Goal: Entertainment & Leisure: Consume media (video, audio)

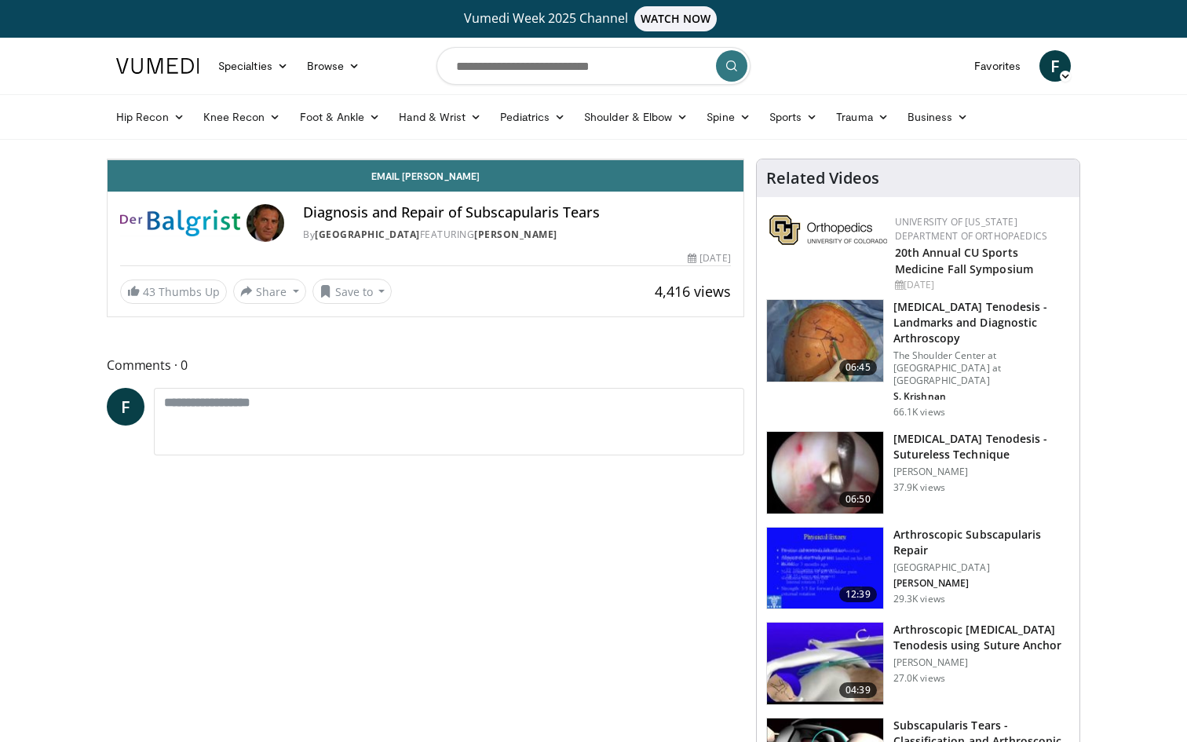
click at [108, 159] on span "Video Player" at bounding box center [123, 143] width 31 height 31
click at [743, 159] on span "Video Player" at bounding box center [727, 143] width 31 height 31
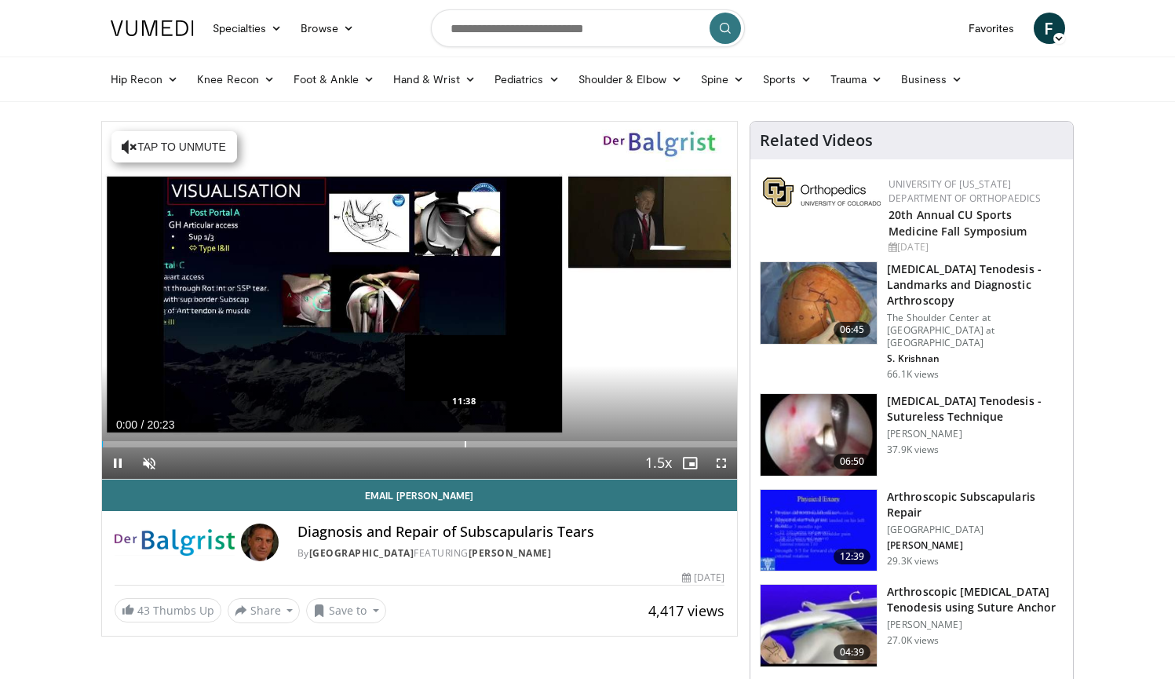
click at [465, 444] on div "Progress Bar" at bounding box center [466, 444] width 2 height 6
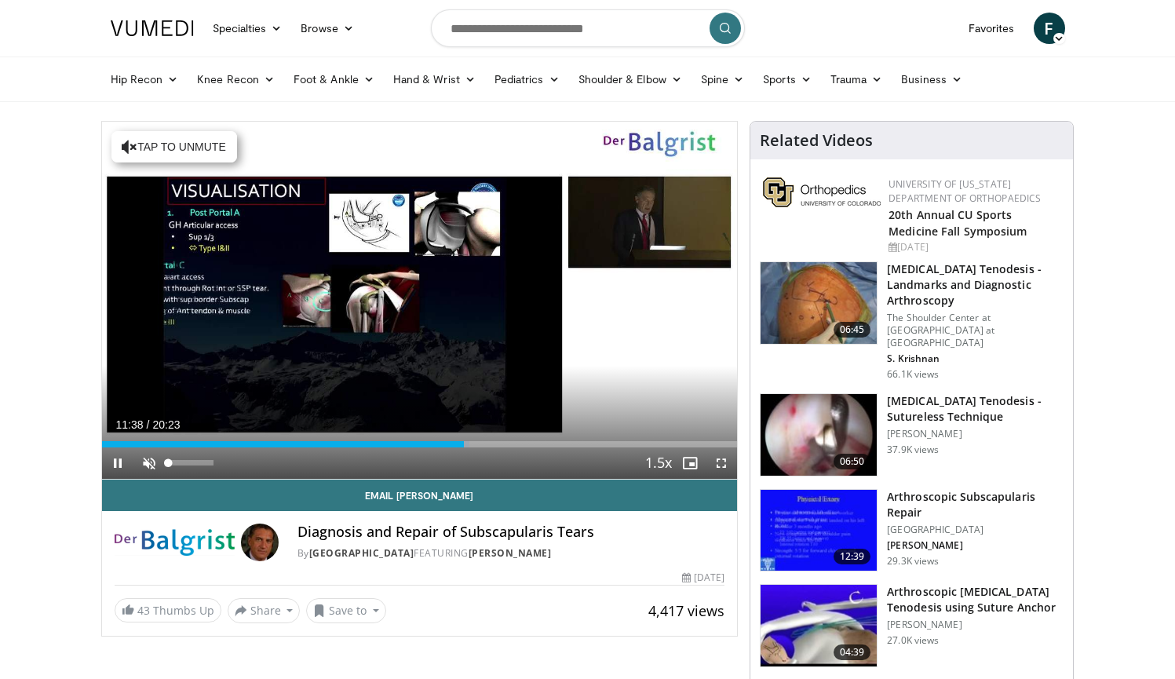
click at [144, 462] on span "Video Player" at bounding box center [148, 462] width 31 height 31
click at [718, 458] on span "Video Player" at bounding box center [721, 462] width 31 height 31
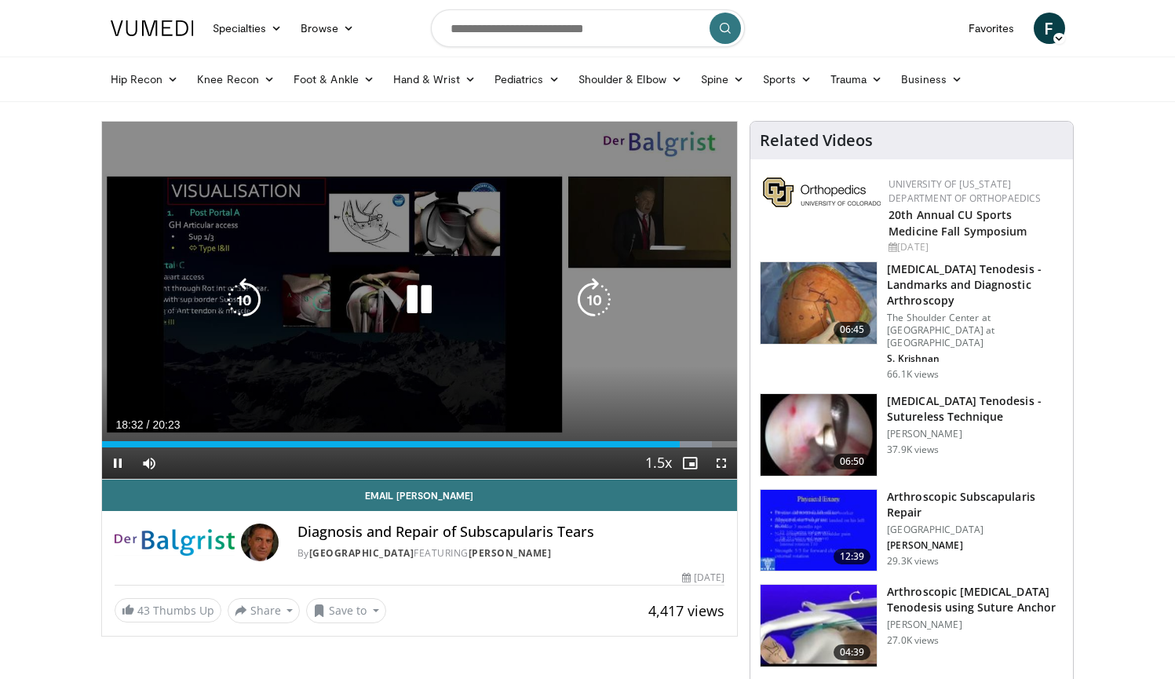
click at [425, 299] on icon "Video Player" at bounding box center [419, 300] width 44 height 44
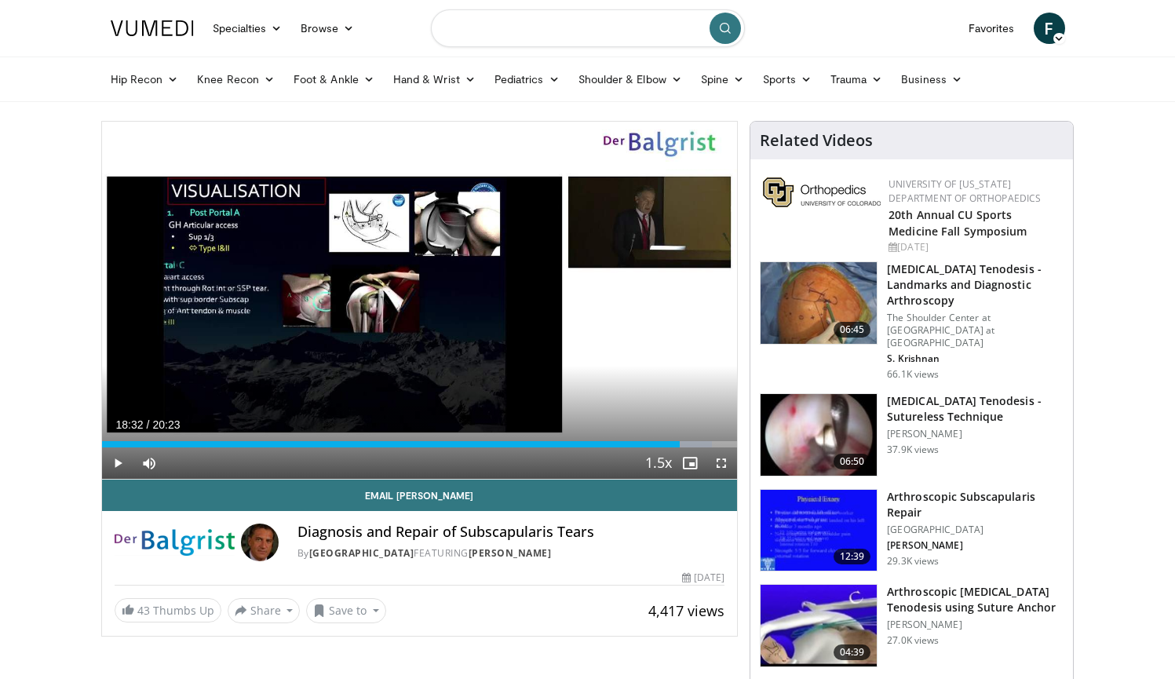
click at [623, 39] on input "Search topics, interventions" at bounding box center [588, 28] width 314 height 38
type input "**********"
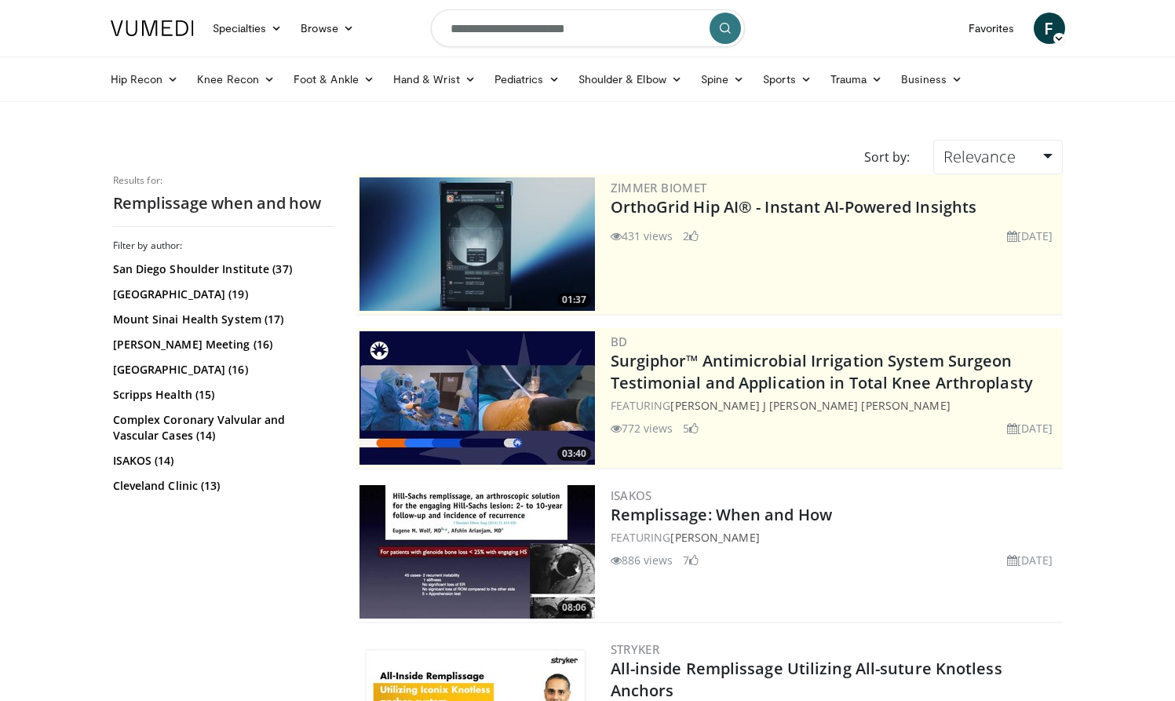
click at [754, 396] on div "BD Surgiphor™ Antimicrobial Irrigation System Surgeon Testimonial and Applicati…" at bounding box center [835, 397] width 449 height 133
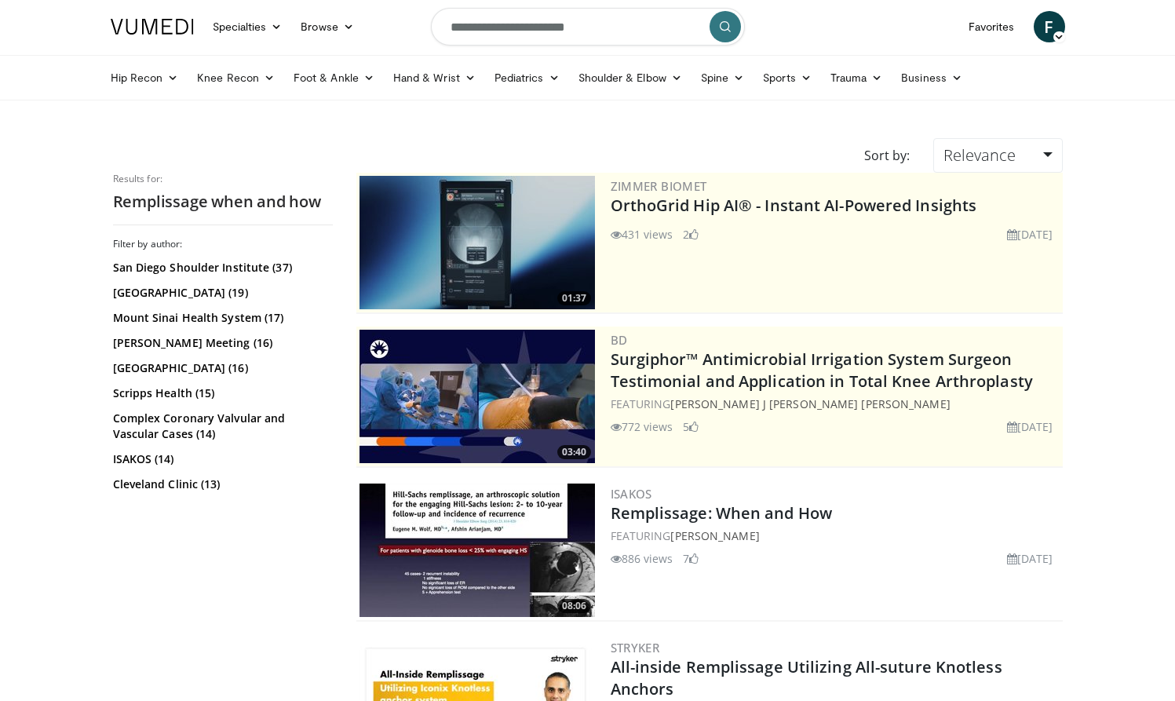
scroll to position [2, 0]
click at [725, 27] on icon "submit" at bounding box center [725, 26] width 13 height 13
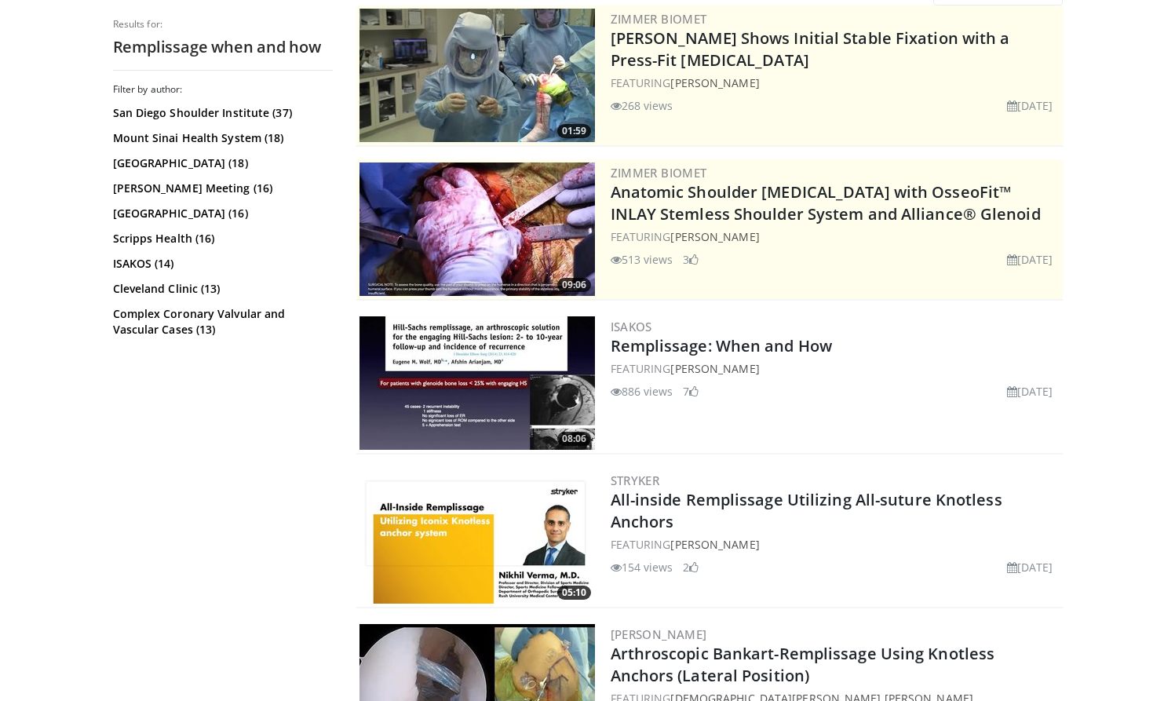
scroll to position [173, 0]
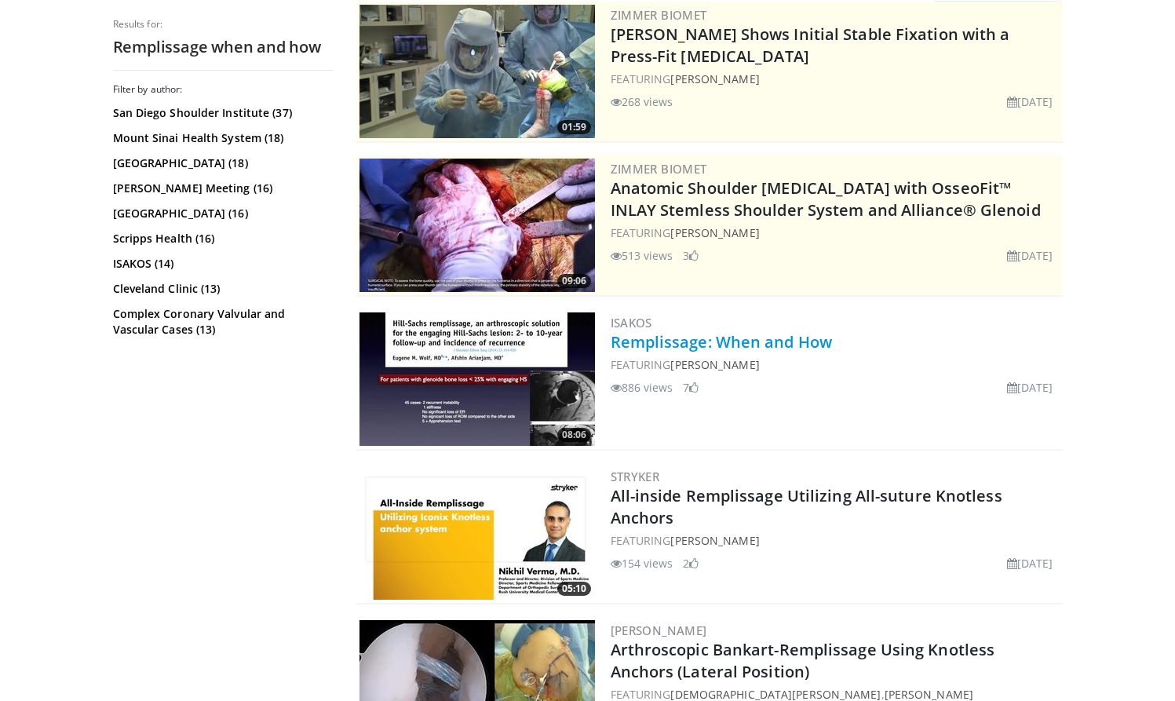
click at [798, 341] on link "Remplissage: When and How" at bounding box center [722, 341] width 222 height 21
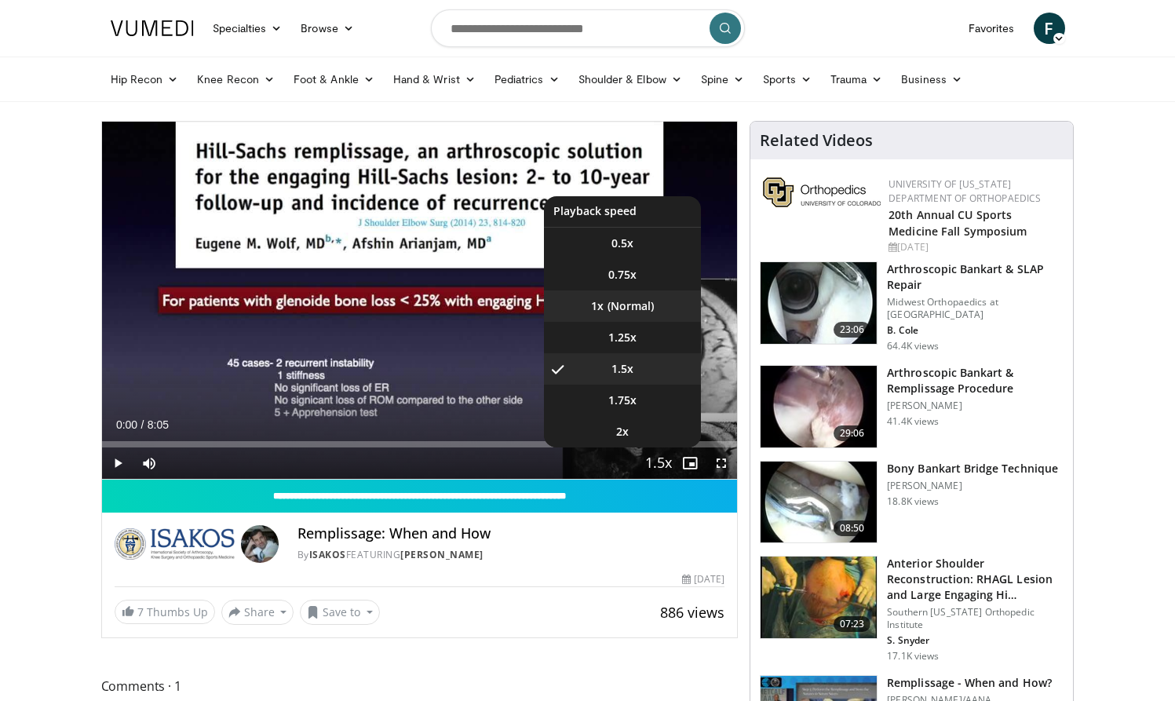
click at [626, 306] on li "1x" at bounding box center [622, 305] width 157 height 31
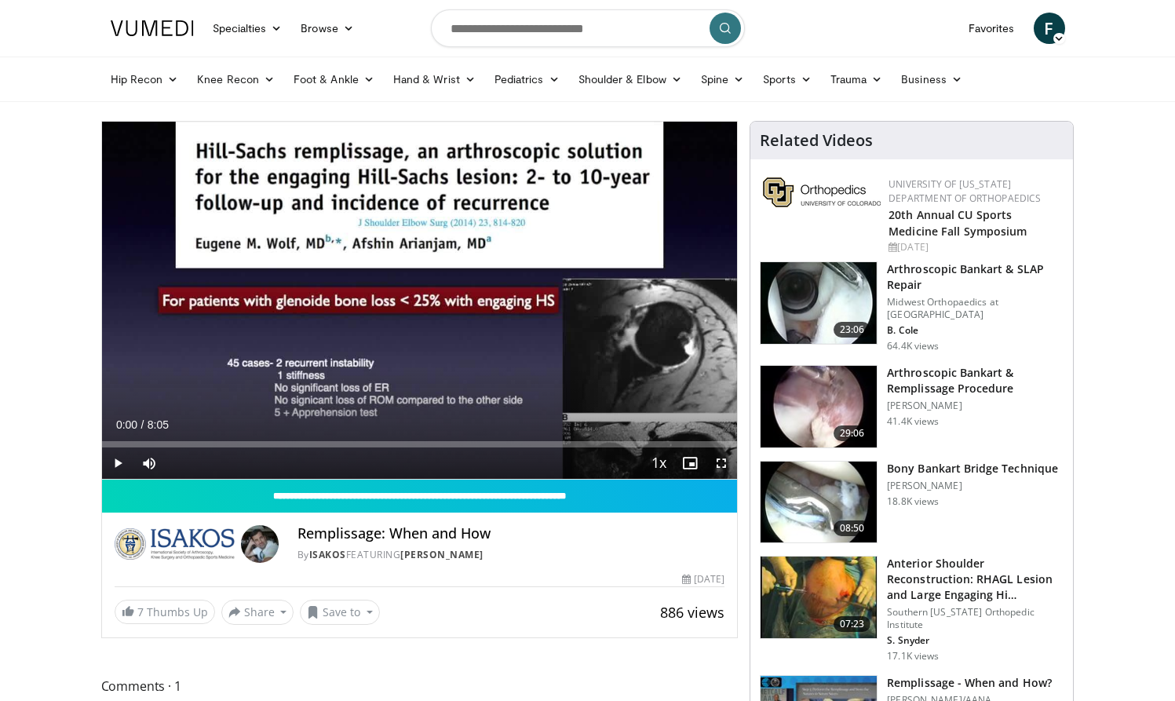
click at [723, 464] on span "Video Player" at bounding box center [721, 462] width 31 height 31
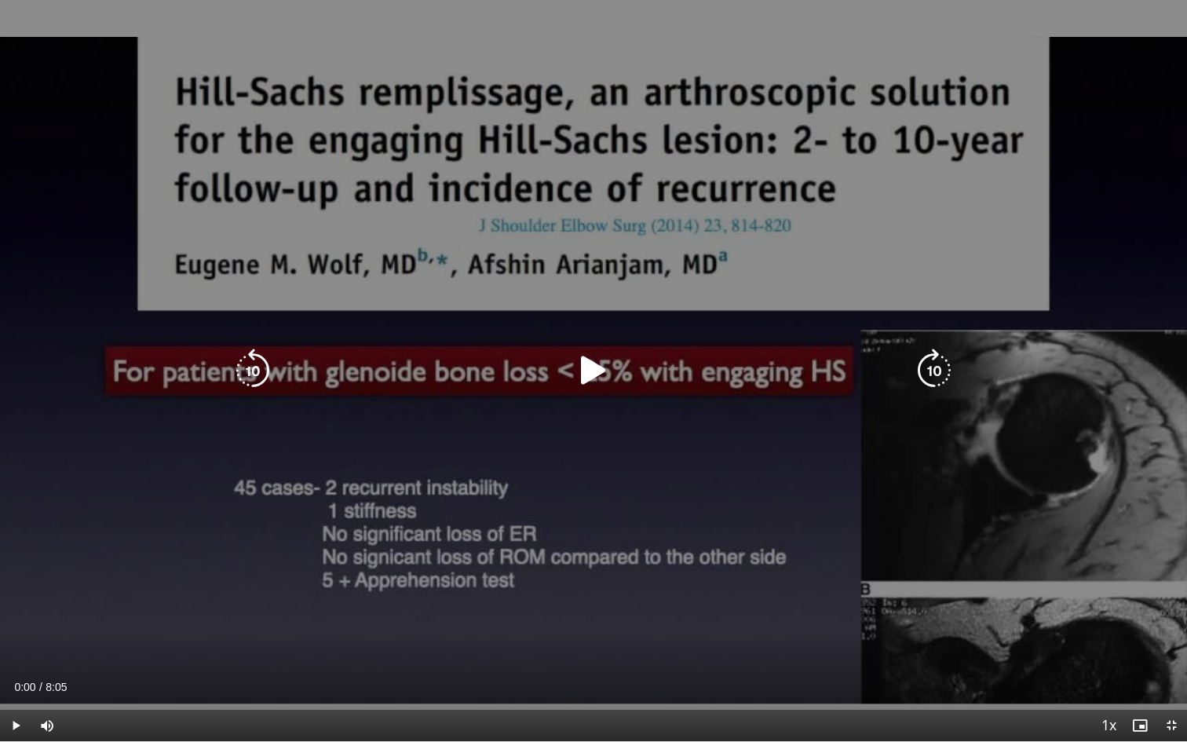
click at [590, 364] on icon "Video Player" at bounding box center [593, 371] width 44 height 44
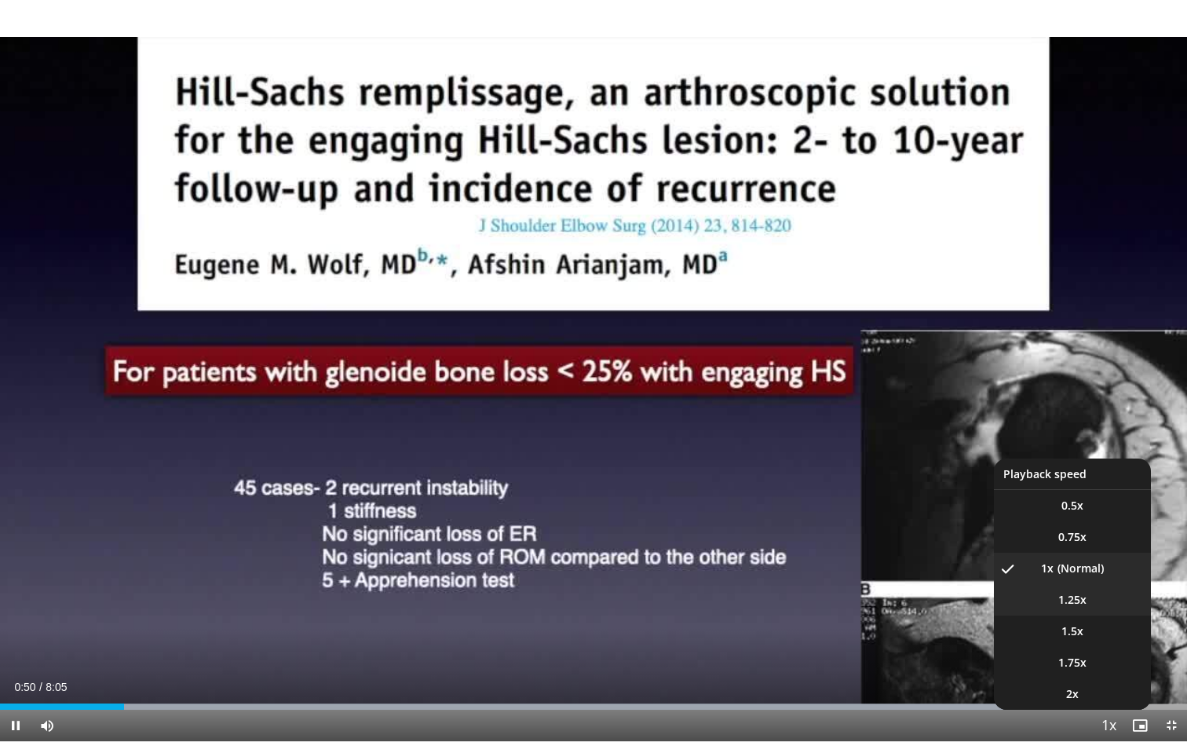
click at [1073, 597] on span "1.25x" at bounding box center [1072, 600] width 28 height 16
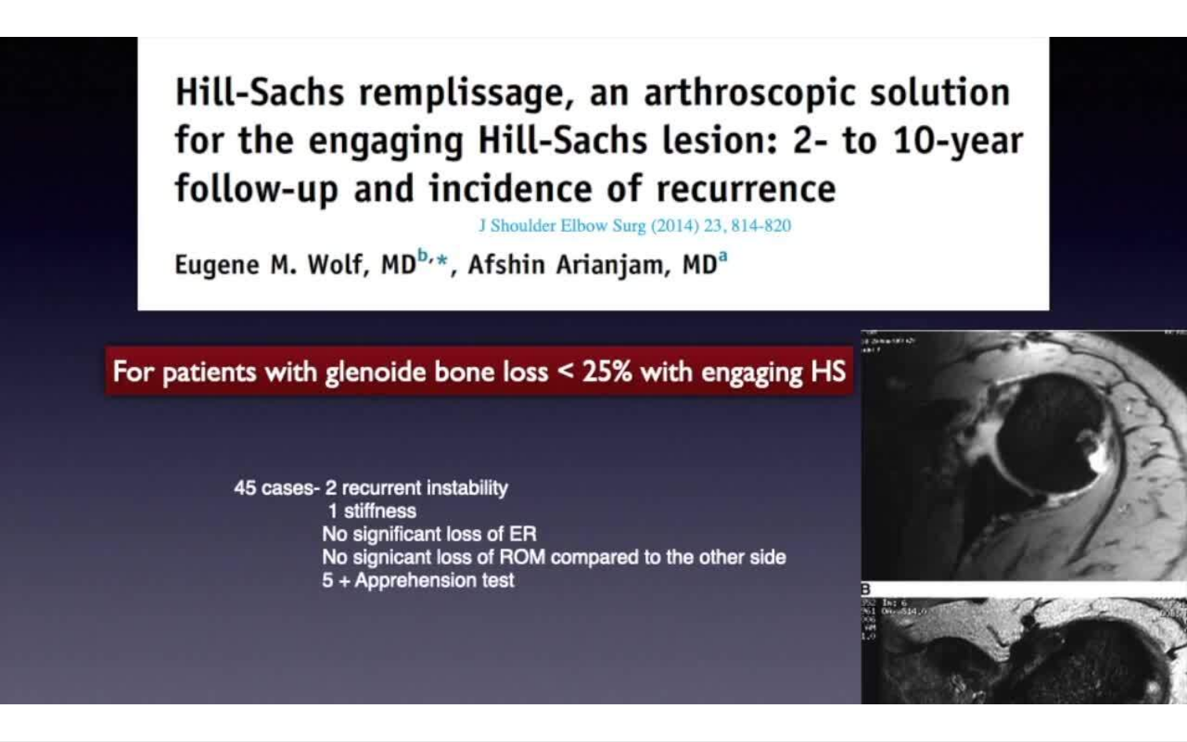
click at [771, 700] on video-js "**********" at bounding box center [593, 371] width 1187 height 742
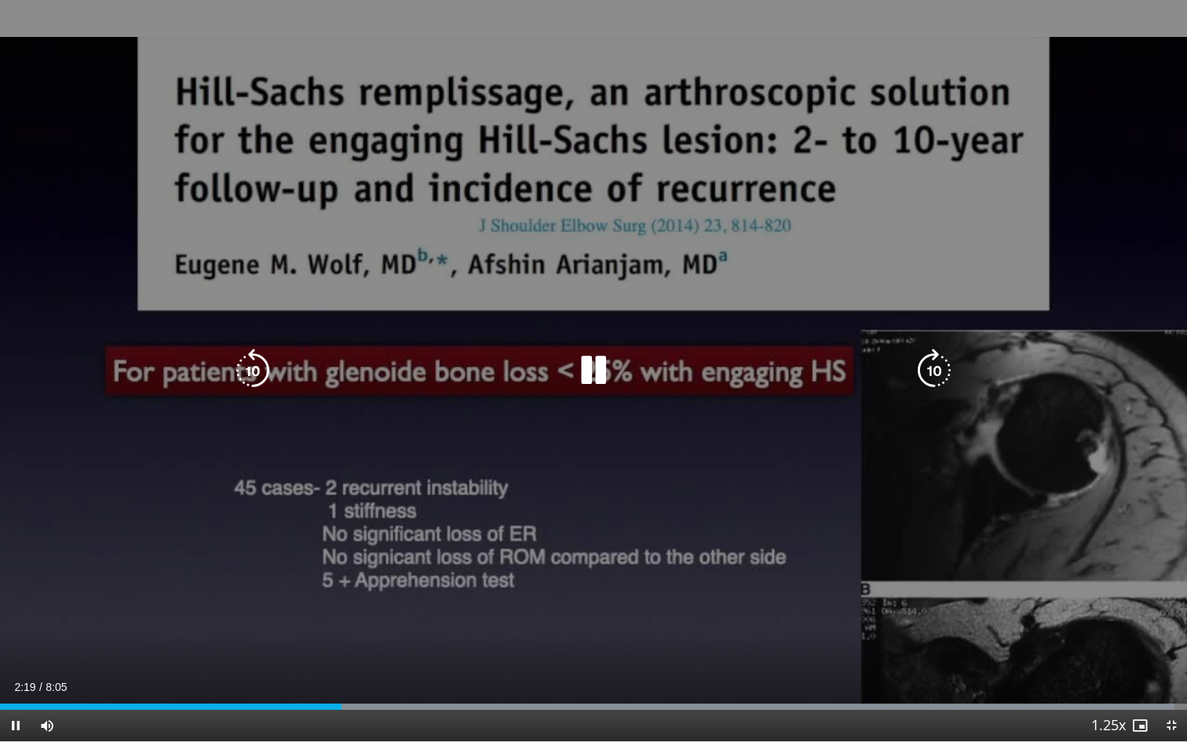
click at [582, 367] on icon "Video Player" at bounding box center [593, 371] width 44 height 44
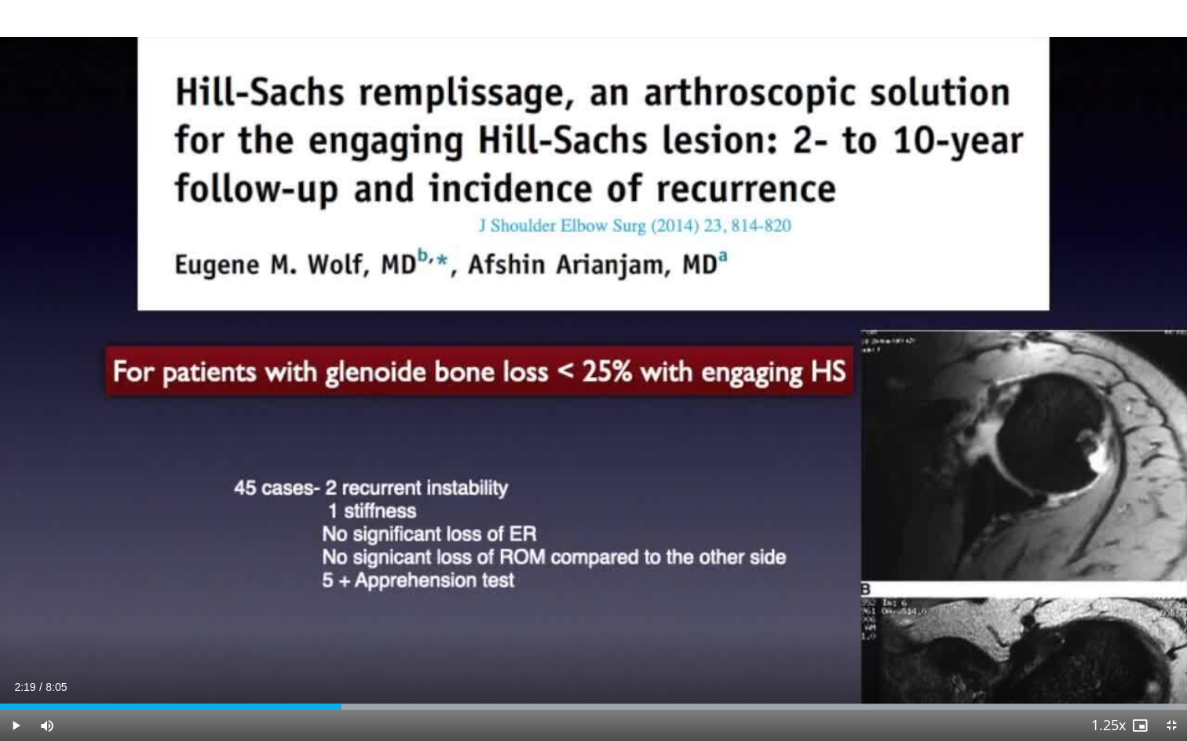
click at [582, 367] on div "10 seconds Tap to unmute" at bounding box center [593, 370] width 1187 height 741
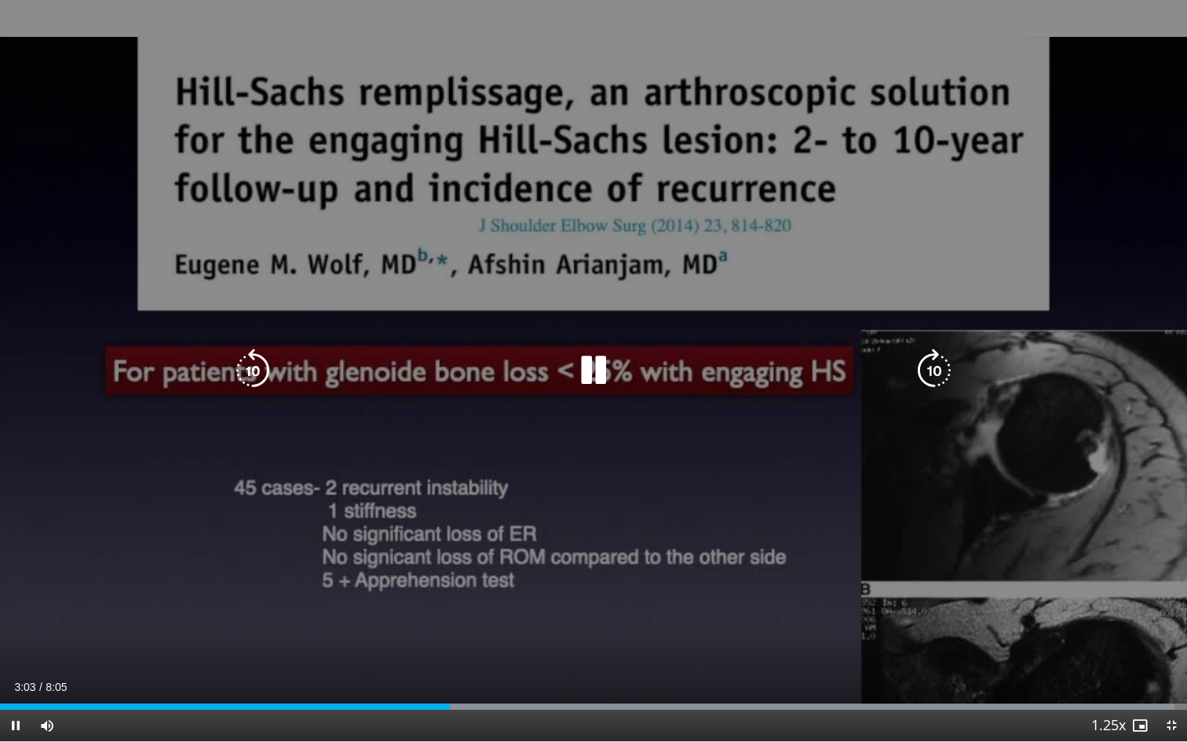
click at [471, 452] on div "10 seconds Tap to unmute" at bounding box center [593, 370] width 1187 height 741
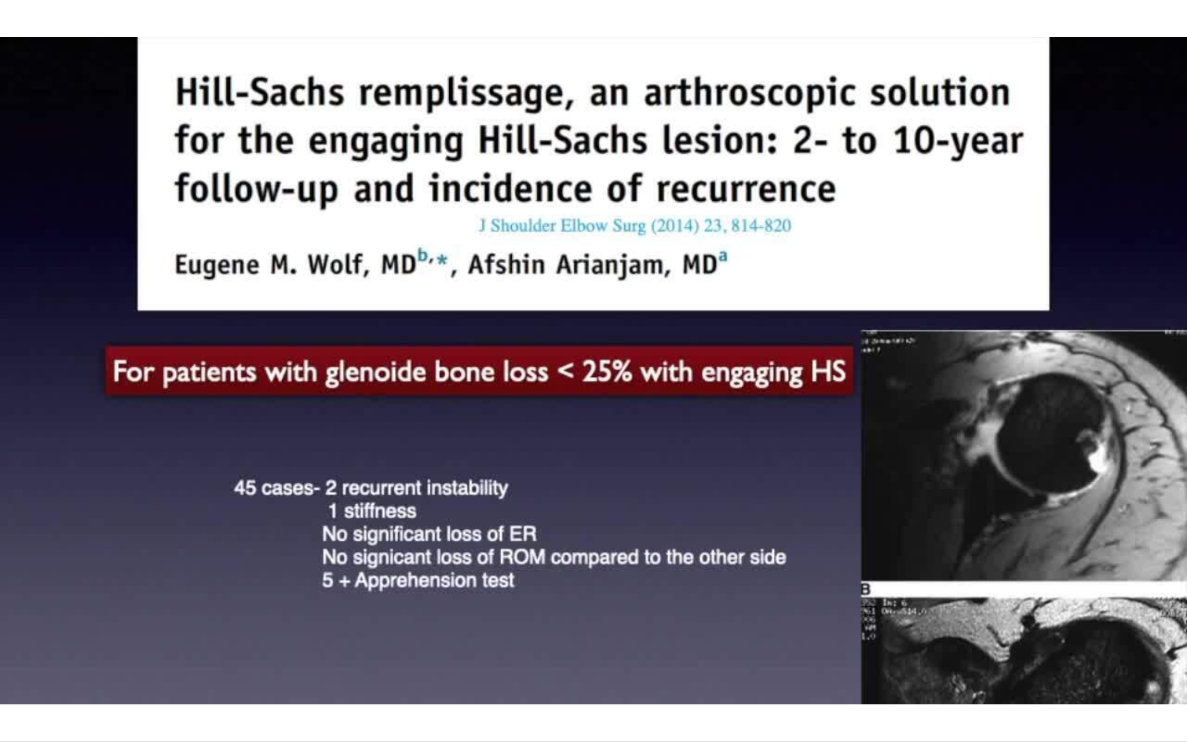
click at [518, 700] on video-js "**********" at bounding box center [593, 371] width 1187 height 742
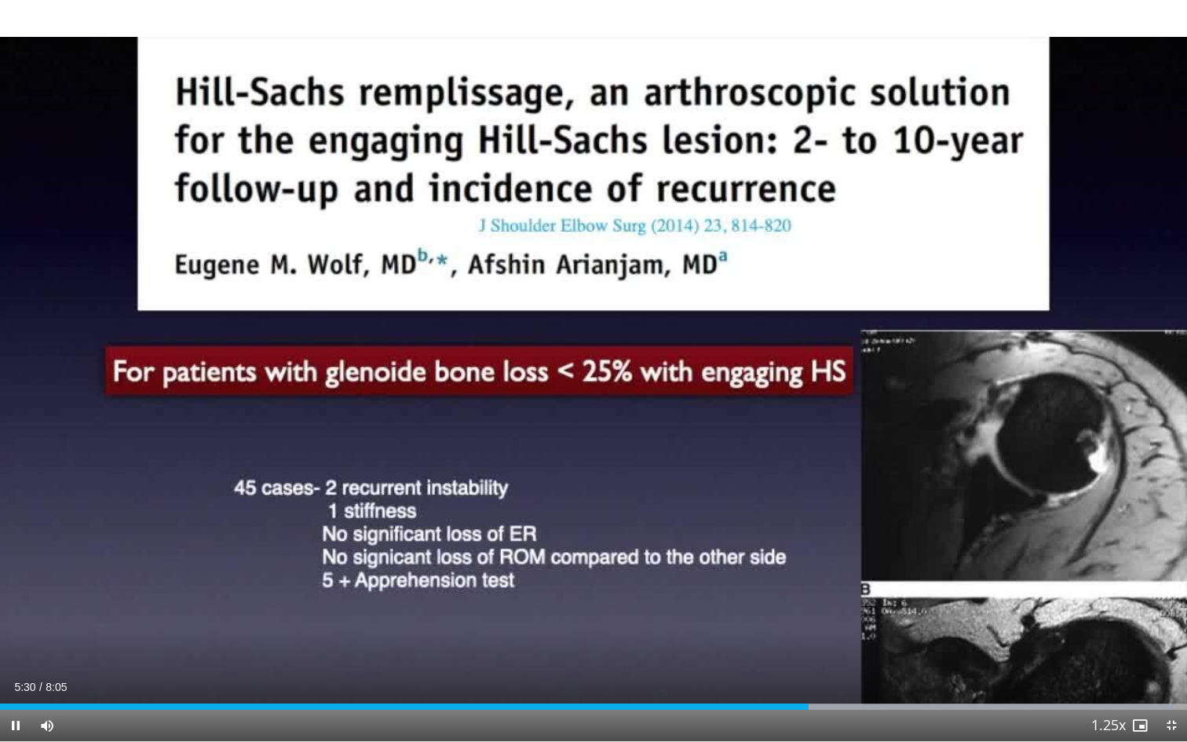
click at [518, 700] on video-js "**********" at bounding box center [593, 371] width 1187 height 742
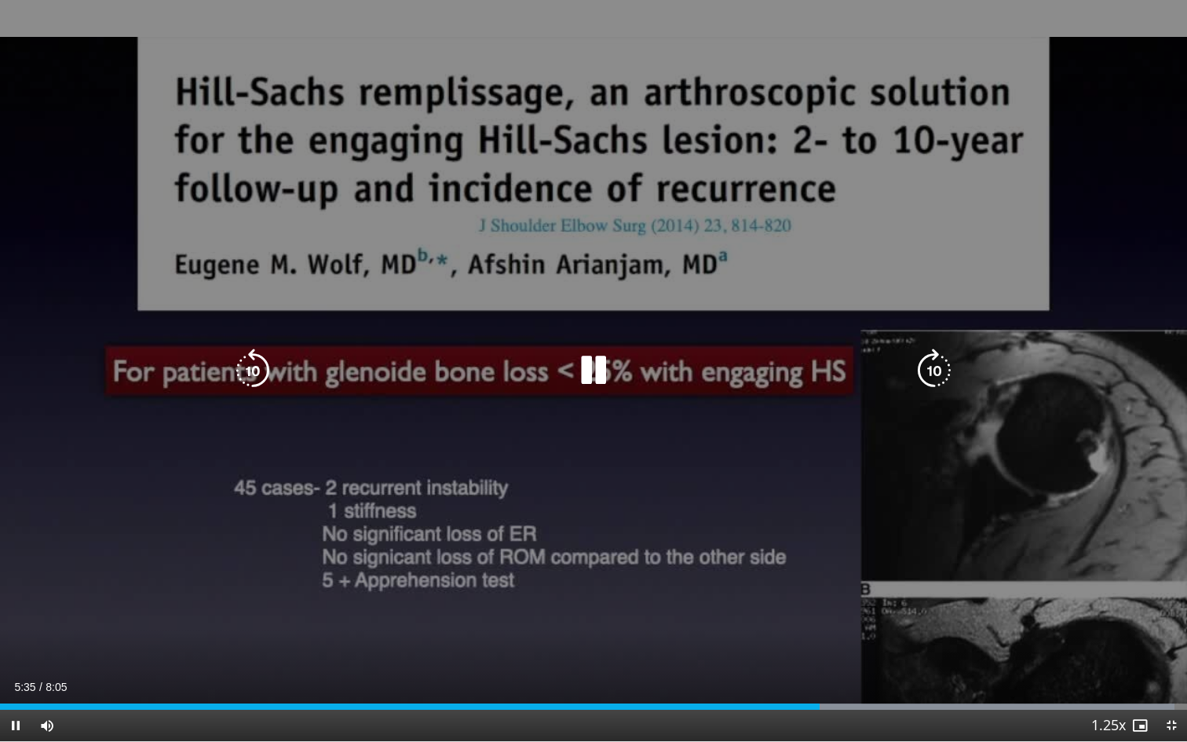
click at [600, 362] on icon "Video Player" at bounding box center [593, 371] width 44 height 44
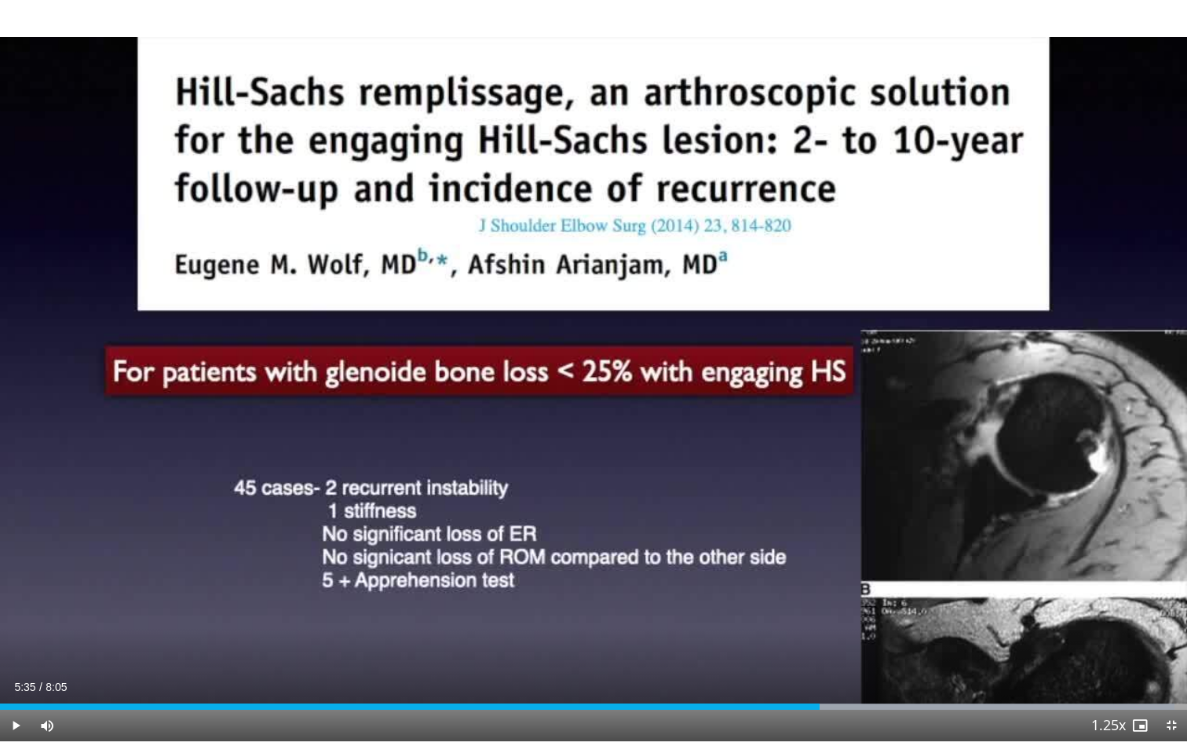
click at [13, 700] on span "Video Player" at bounding box center [15, 725] width 31 height 31
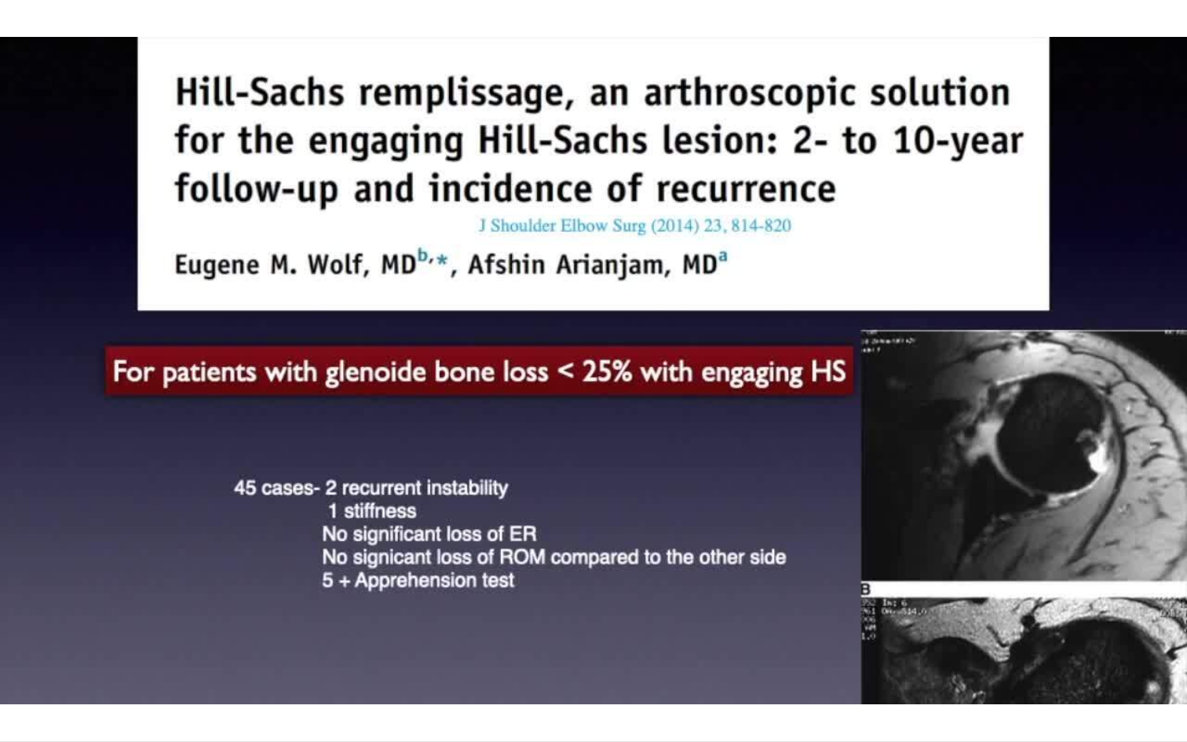
click at [16, 700] on div "10 seconds Tap to unmute" at bounding box center [593, 370] width 1187 height 741
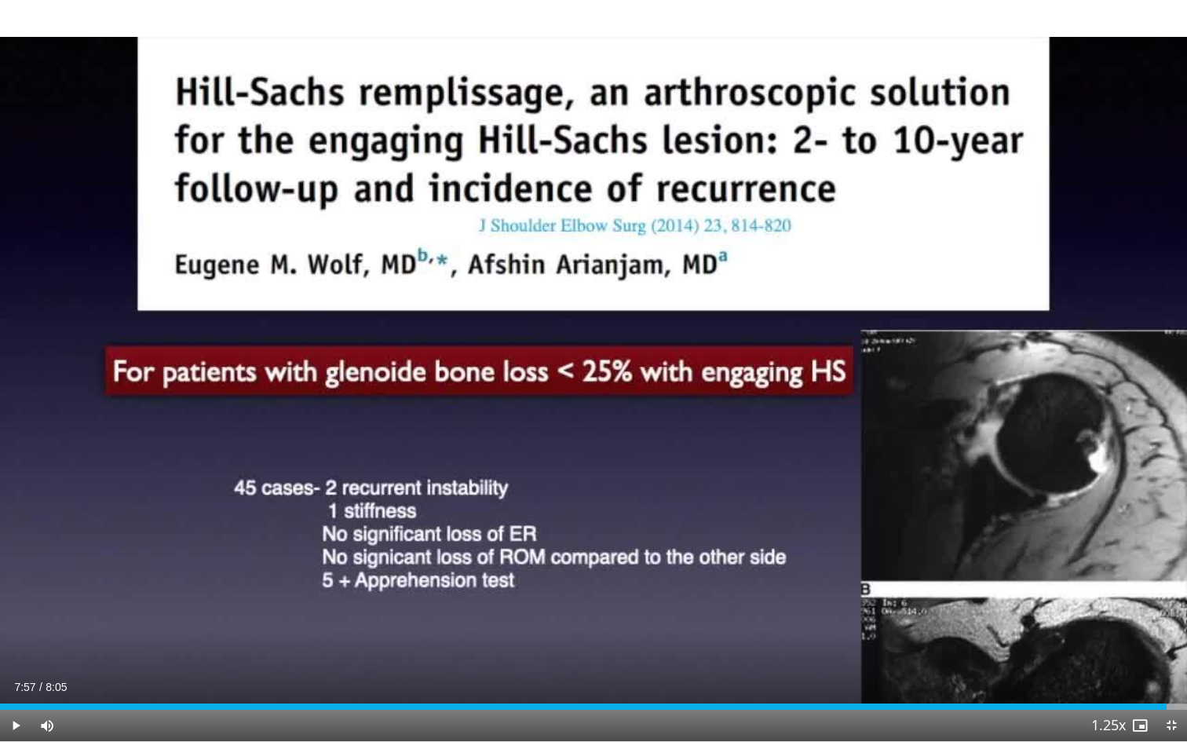
drag, startPoint x: 0, startPoint y: 191, endPoint x: 0, endPoint y: 290, distance: 98.9
click at [0, 290] on div "10 seconds Tap to unmute" at bounding box center [593, 370] width 1187 height 741
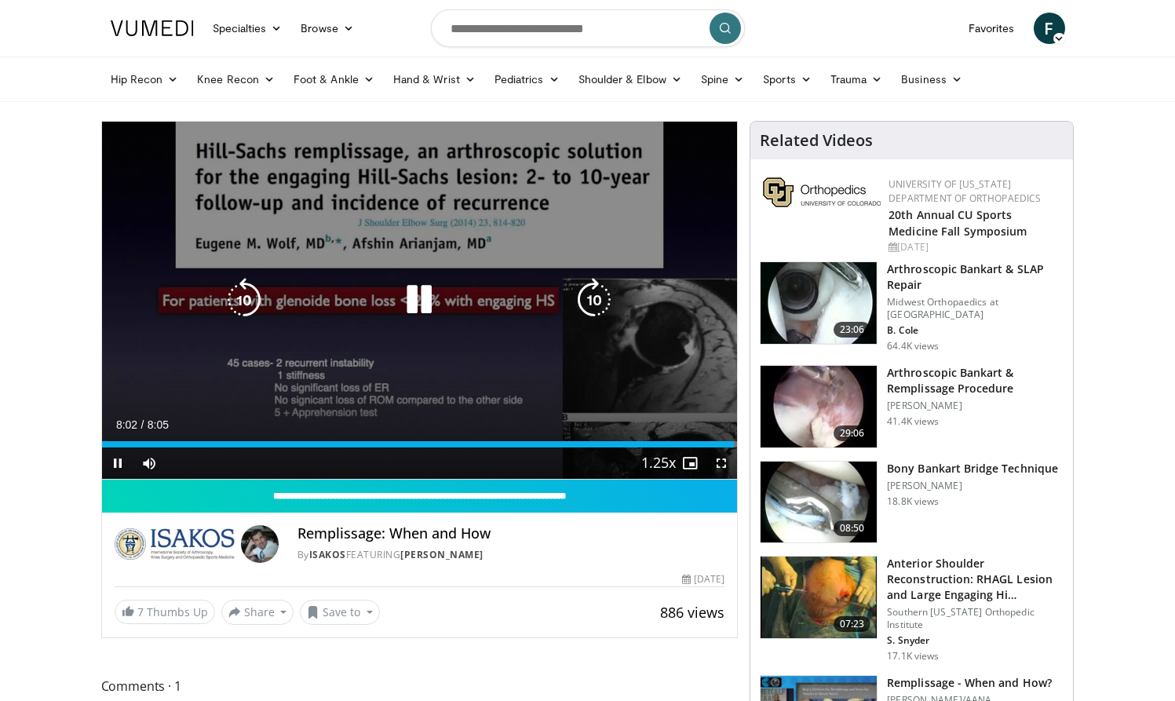
click at [410, 301] on icon "Video Player" at bounding box center [419, 300] width 44 height 44
